Goal: Check status: Check status

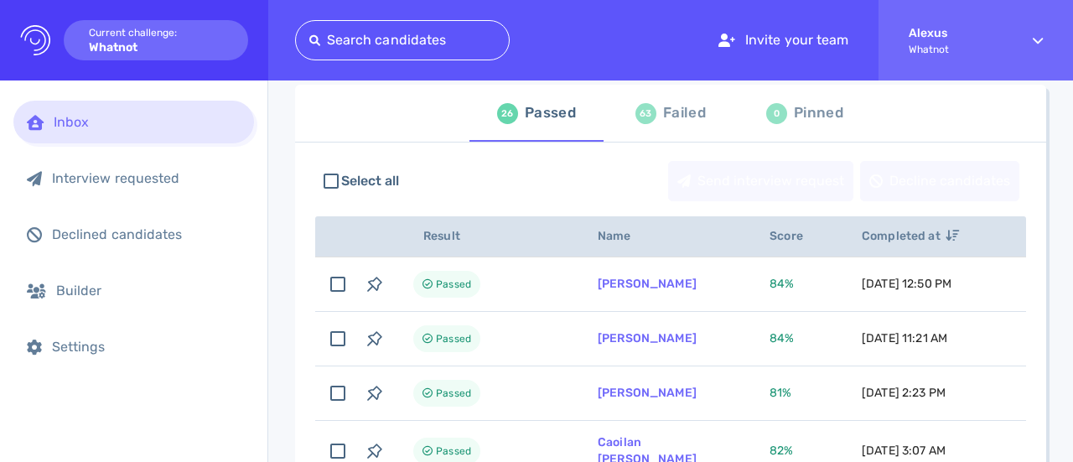
scroll to position [81, 0]
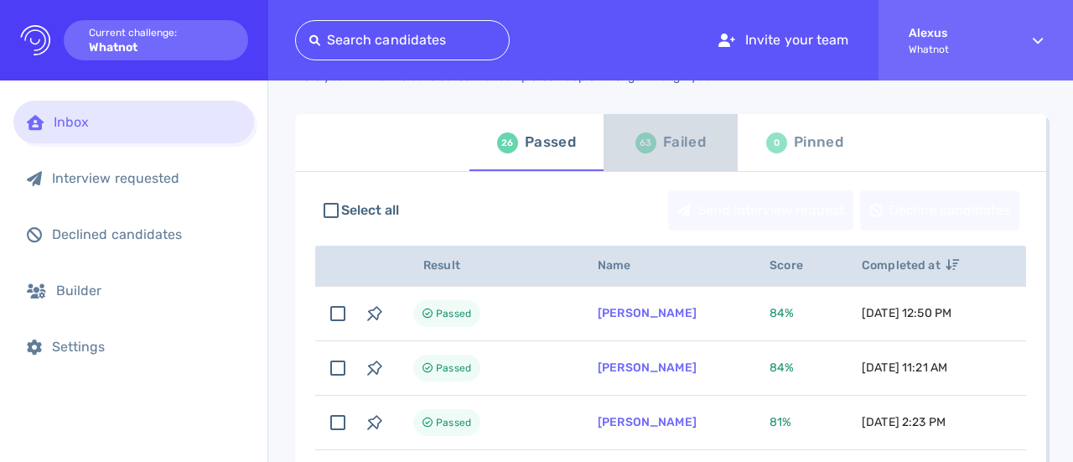
click at [649, 131] on div "63 Failed" at bounding box center [670, 142] width 70 height 47
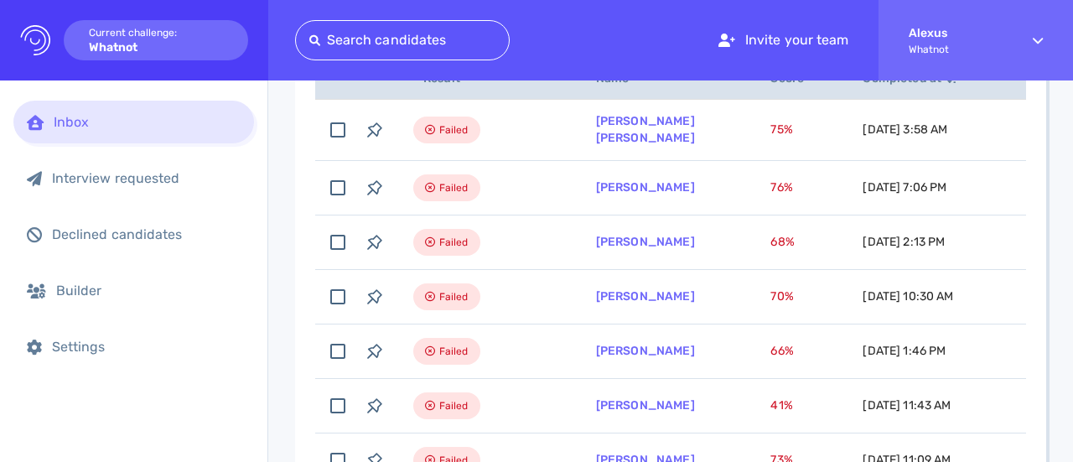
scroll to position [275, 0]
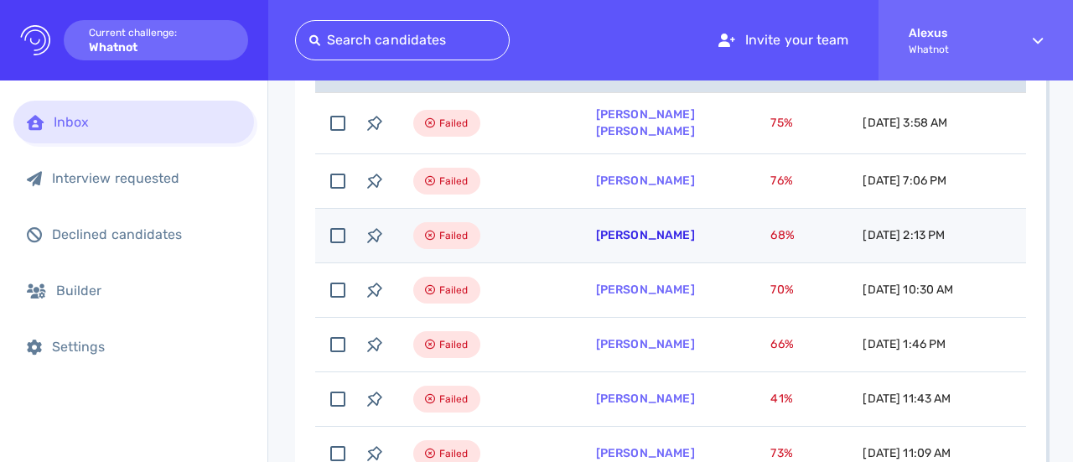
click at [608, 228] on link "Luana Piovesan" at bounding box center [645, 235] width 99 height 14
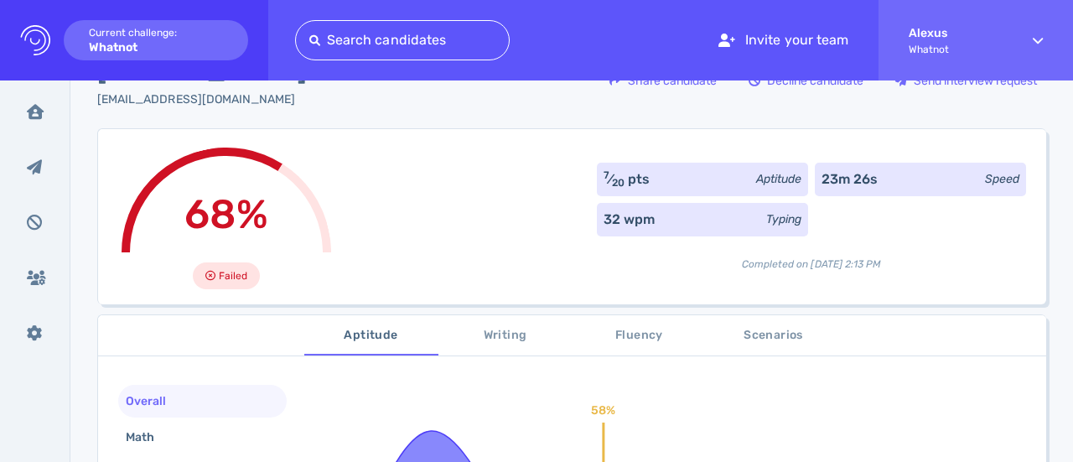
scroll to position [38, 0]
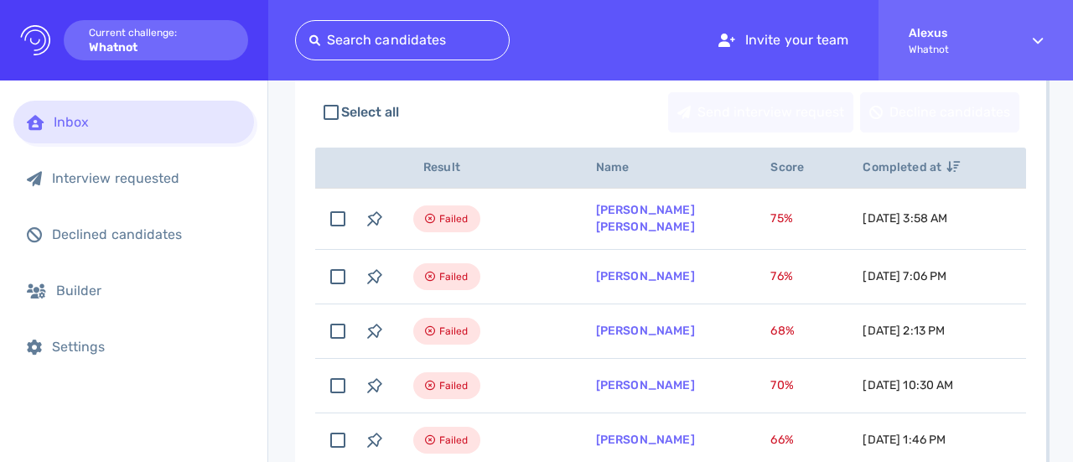
scroll to position [181, 0]
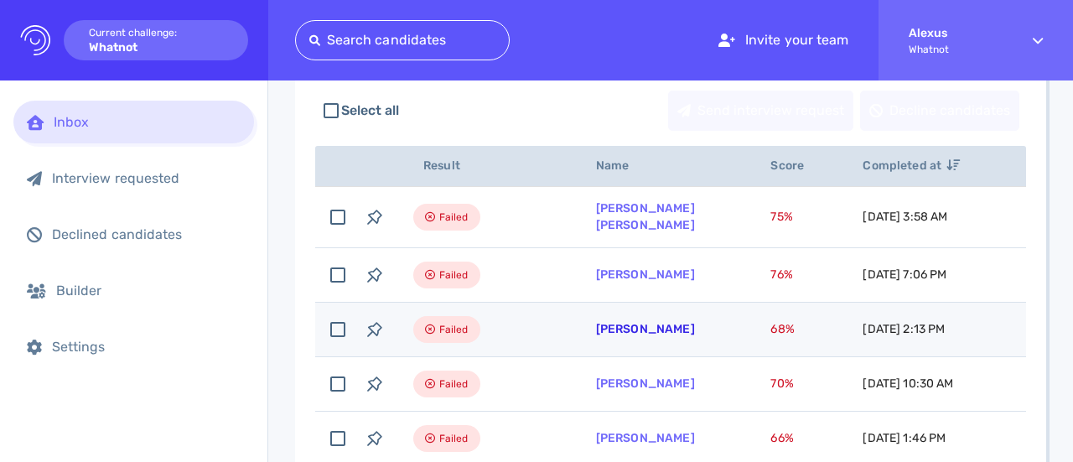
click at [633, 322] on link "Luana Piovesan" at bounding box center [645, 329] width 99 height 14
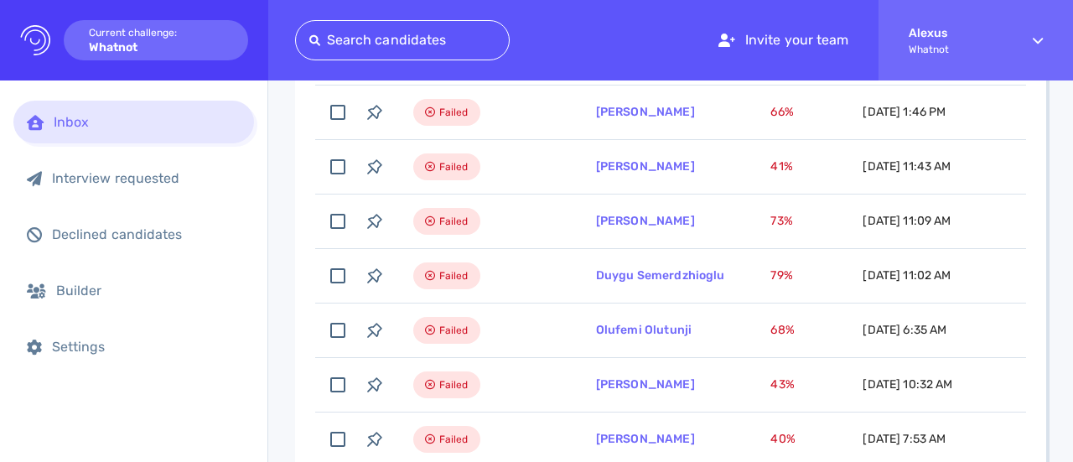
scroll to position [0, 0]
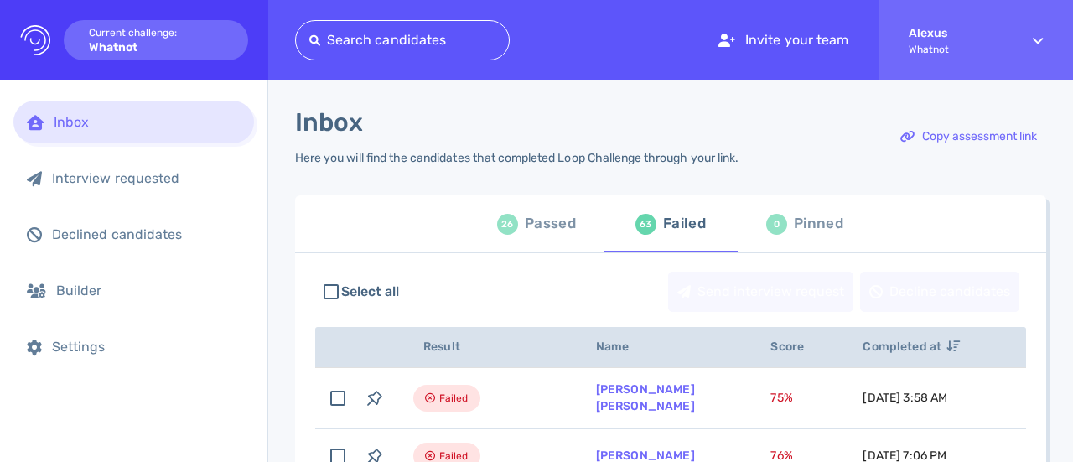
click at [532, 227] on div "Passed" at bounding box center [550, 223] width 51 height 25
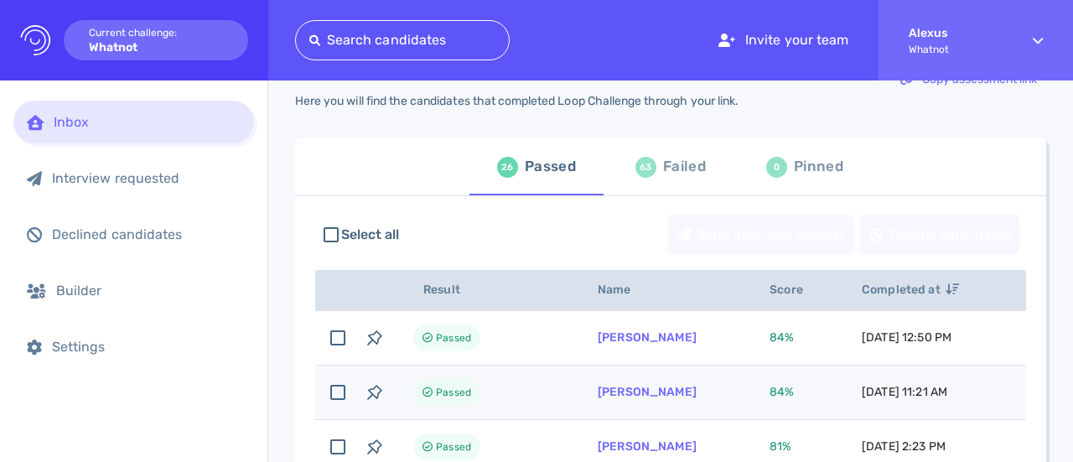
scroll to position [52, 0]
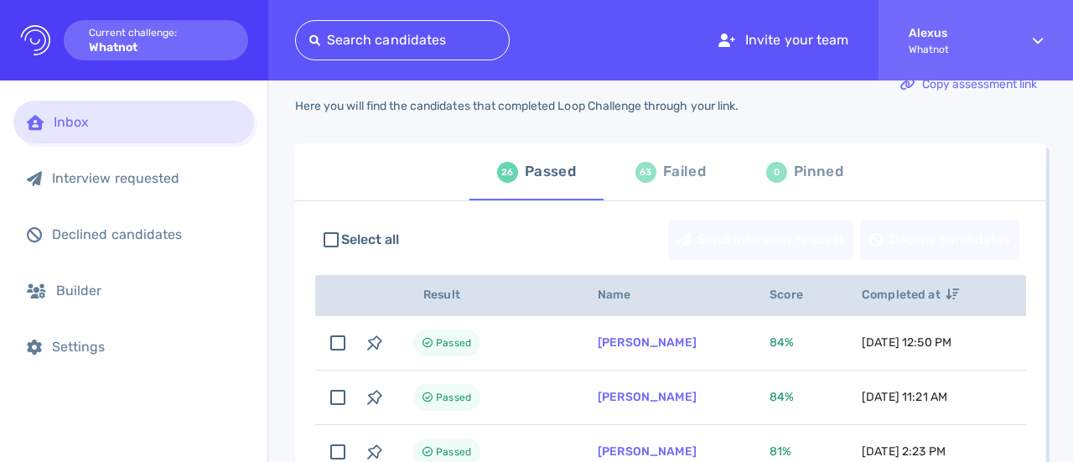
click at [643, 166] on div "63" at bounding box center [645, 172] width 21 height 21
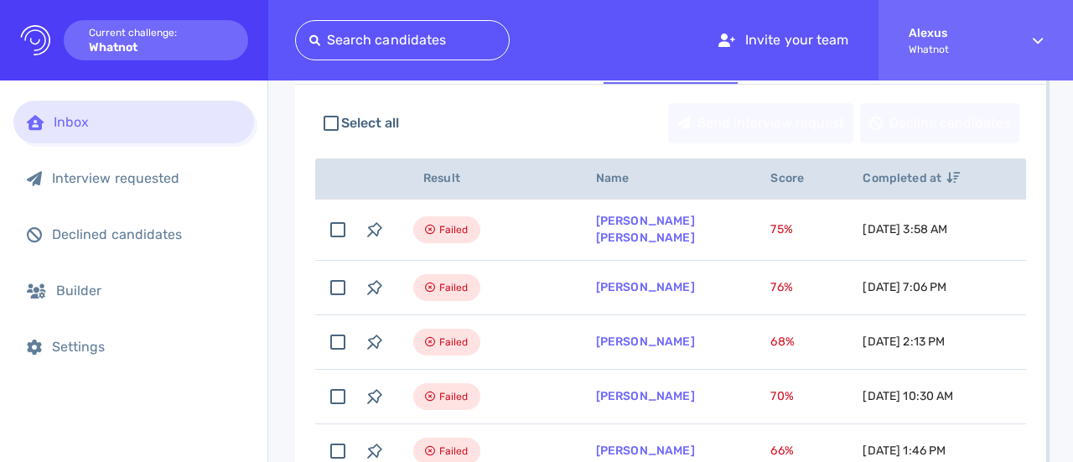
scroll to position [172, 0]
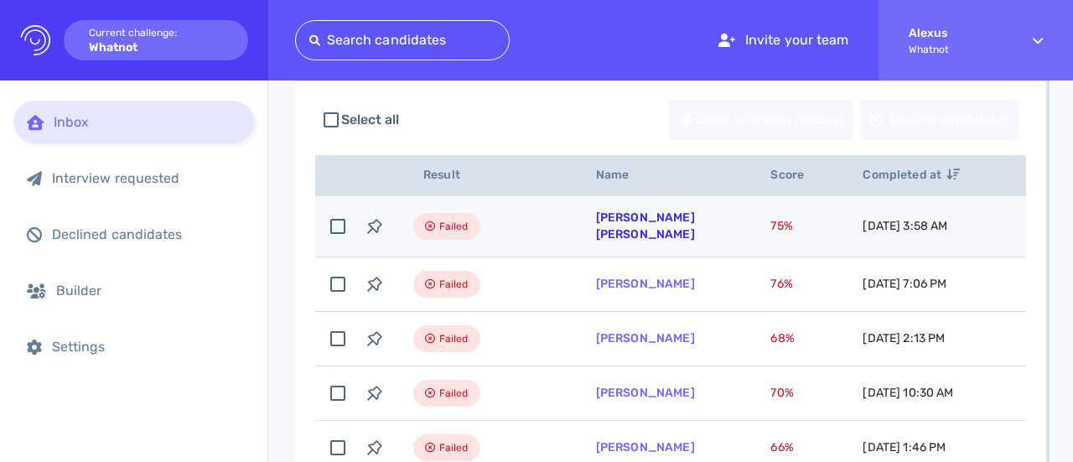
click at [625, 229] on link "[PERSON_NAME] [PERSON_NAME]" at bounding box center [645, 225] width 99 height 31
